Goal: Information Seeking & Learning: Find specific page/section

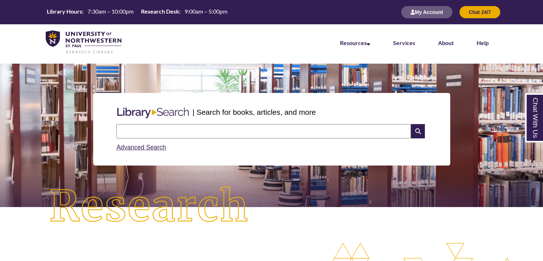
click at [187, 129] on input "text" at bounding box center [263, 131] width 295 height 14
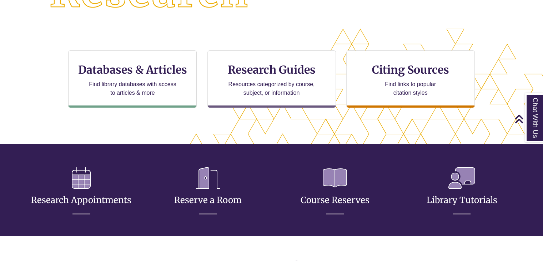
scroll to position [201, 0]
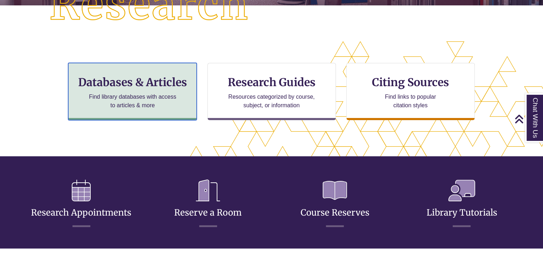
click at [153, 83] on h3 "Databases & Articles" at bounding box center [132, 82] width 116 height 14
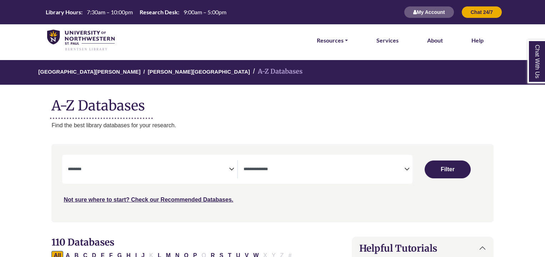
select select "Database Subject Filter"
select select "Database Types Filter"
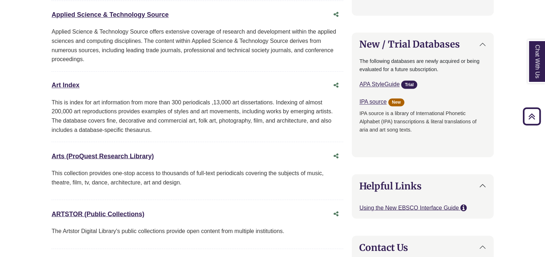
scroll to position [540, 0]
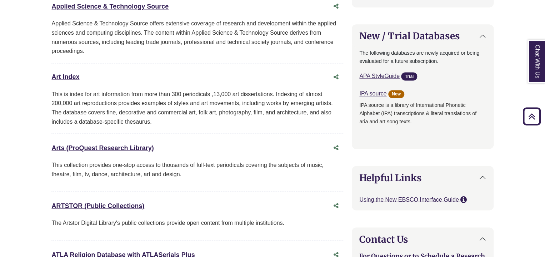
click at [153, 83] on div "Art Index This link opens in a new window This is index for art information fro…" at bounding box center [197, 101] width 292 height 63
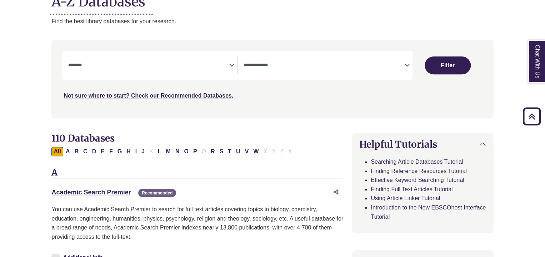
scroll to position [100, 0]
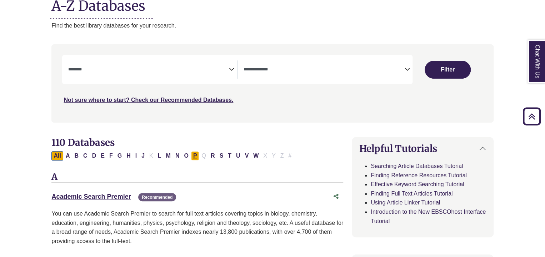
click at [193, 153] on button "P" at bounding box center [195, 155] width 8 height 9
select select "Database Subject Filter"
select select "Database Types Filter"
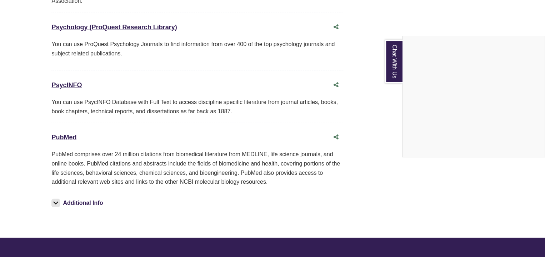
scroll to position [967, 0]
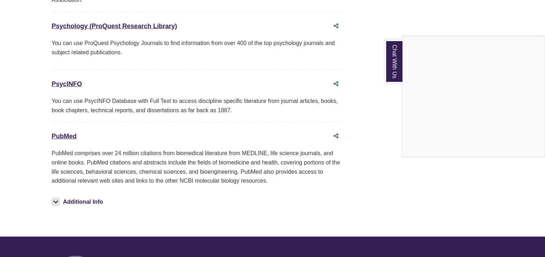
click at [56, 133] on div "Chat With Us" at bounding box center [272, 128] width 545 height 257
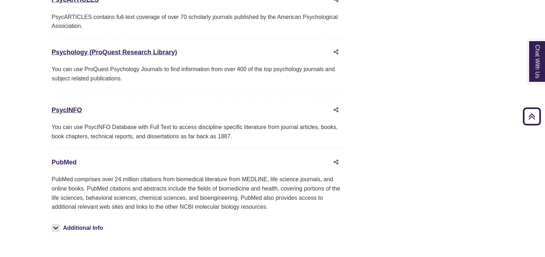
scroll to position [941, 0]
click at [61, 160] on link "PubMed This link opens in a new window" at bounding box center [63, 161] width 25 height 7
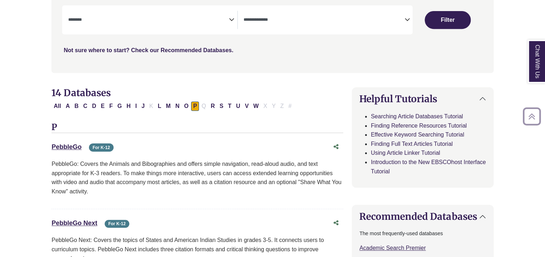
scroll to position [0, 0]
